Goal: Information Seeking & Learning: Learn about a topic

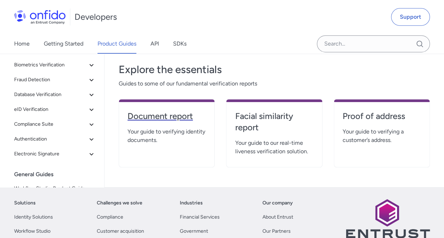
scroll to position [133, 0]
click at [369, 116] on h4 "Proof of address" at bounding box center [382, 115] width 78 height 11
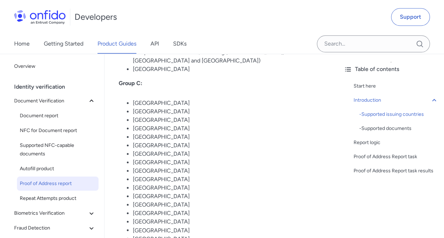
scroll to position [445, 0]
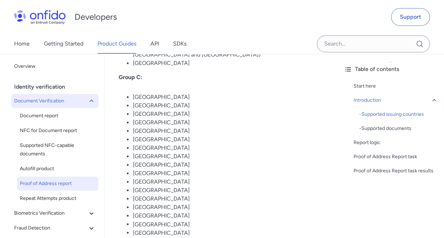
click at [54, 100] on span "Document Verification" at bounding box center [50, 101] width 73 height 8
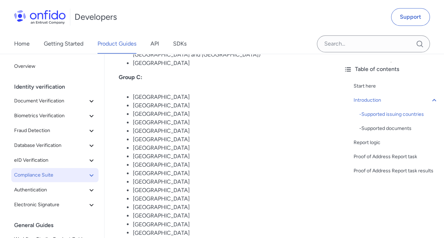
click at [87, 174] on icon at bounding box center [91, 175] width 8 height 8
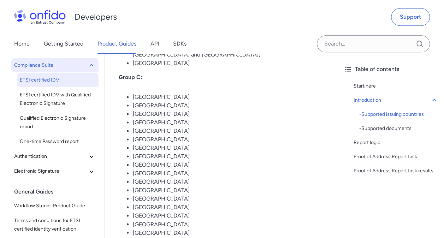
scroll to position [111, 0]
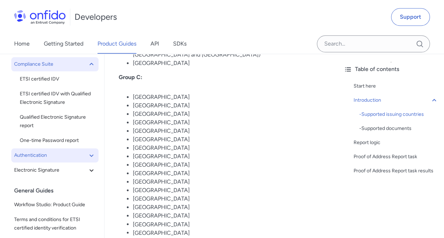
click at [87, 157] on icon at bounding box center [91, 155] width 8 height 8
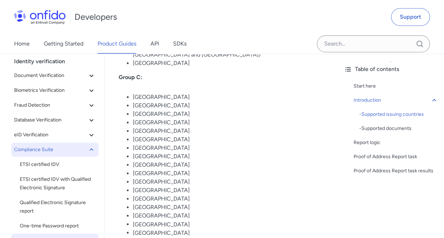
scroll to position [0, 0]
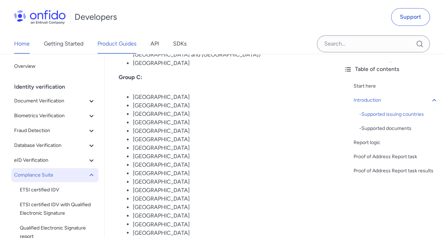
click at [28, 46] on link "Home" at bounding box center [22, 44] width 16 height 20
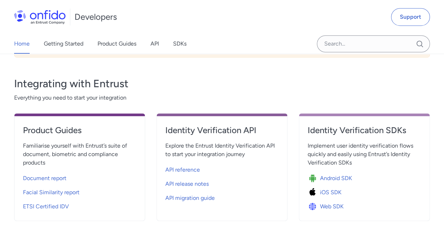
scroll to position [215, 0]
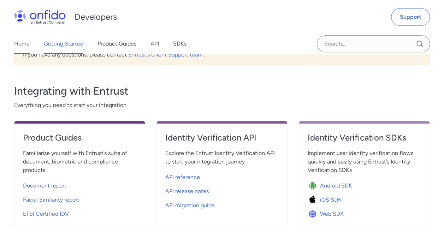
click at [74, 45] on link "Getting Started" at bounding box center [64, 44] width 40 height 20
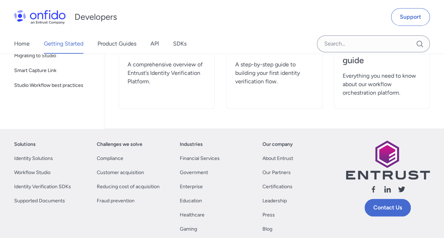
scroll to position [231, 0]
click at [117, 158] on link "Compliance" at bounding box center [110, 158] width 27 height 8
